Goal: Navigation & Orientation: Find specific page/section

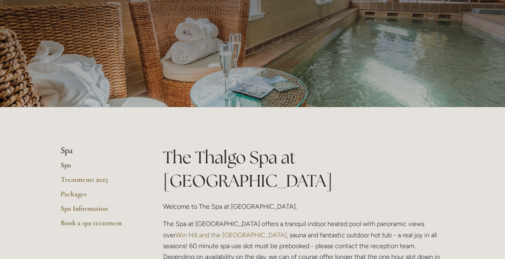
scroll to position [161, 0]
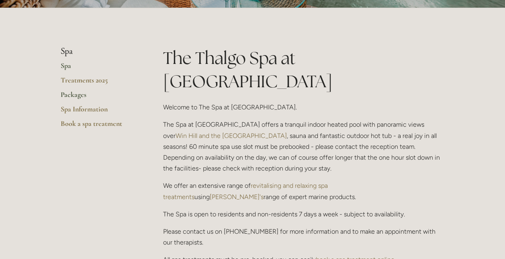
click at [83, 93] on link "Packages" at bounding box center [99, 97] width 77 height 14
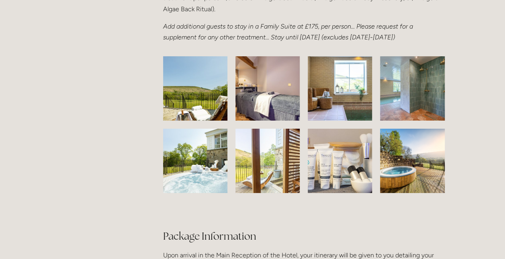
scroll to position [1244, 0]
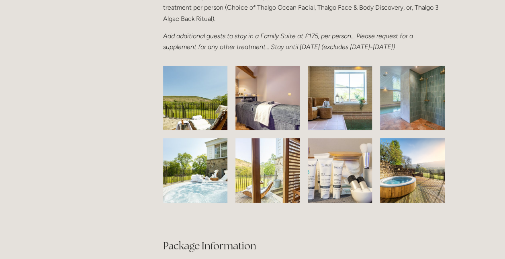
click at [192, 112] on img at bounding box center [195, 98] width 101 height 64
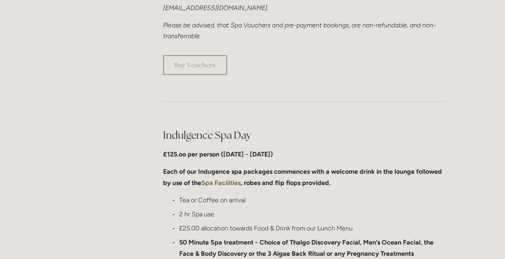
scroll to position [0, 0]
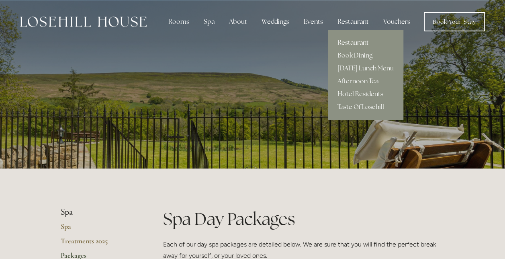
click at [353, 37] on link "Restaurant" at bounding box center [365, 42] width 75 height 13
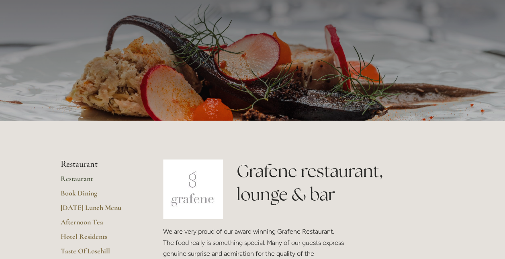
scroll to position [161, 0]
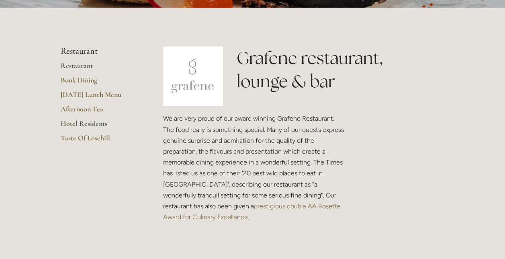
click at [96, 124] on link "Hotel Residents" at bounding box center [99, 126] width 77 height 14
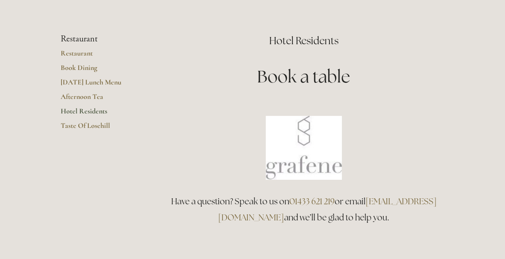
scroll to position [40, 0]
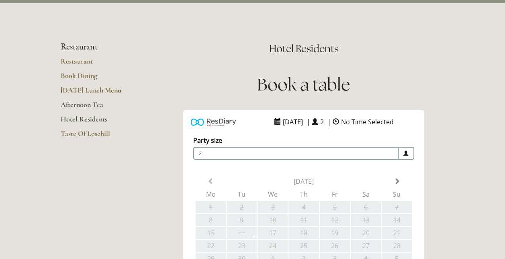
click at [90, 104] on link "Afternoon Tea" at bounding box center [99, 107] width 77 height 14
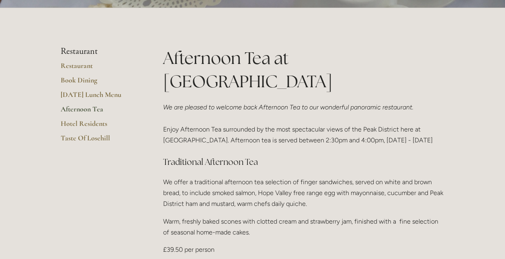
scroll to position [161, 0]
click at [96, 138] on link "Taste Of Losehill" at bounding box center [99, 140] width 77 height 14
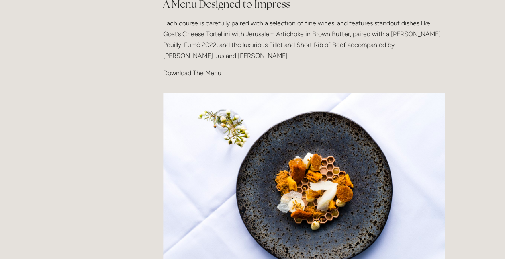
scroll to position [281, 0]
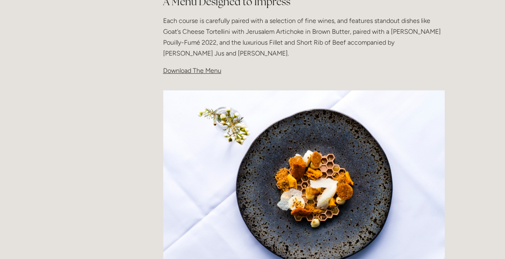
click at [179, 69] on span "Download The Menu" at bounding box center [192, 71] width 58 height 8
click at [198, 68] on span "Download The Menu" at bounding box center [192, 71] width 58 height 8
click at [182, 69] on span "Download The Menu" at bounding box center [192, 71] width 58 height 8
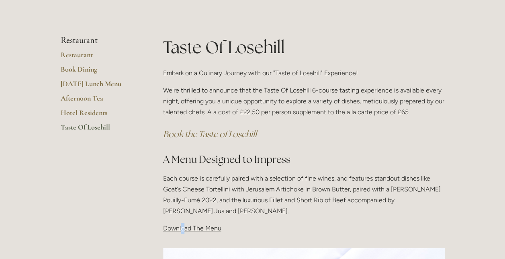
scroll to position [120, 0]
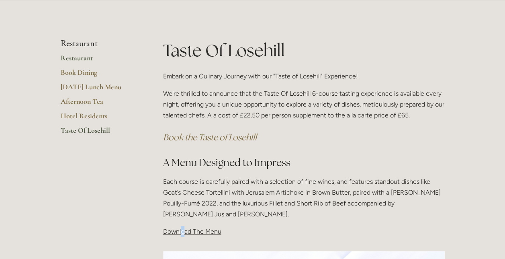
click at [84, 57] on link "Restaurant" at bounding box center [99, 60] width 77 height 14
